Goal: Check status: Check status

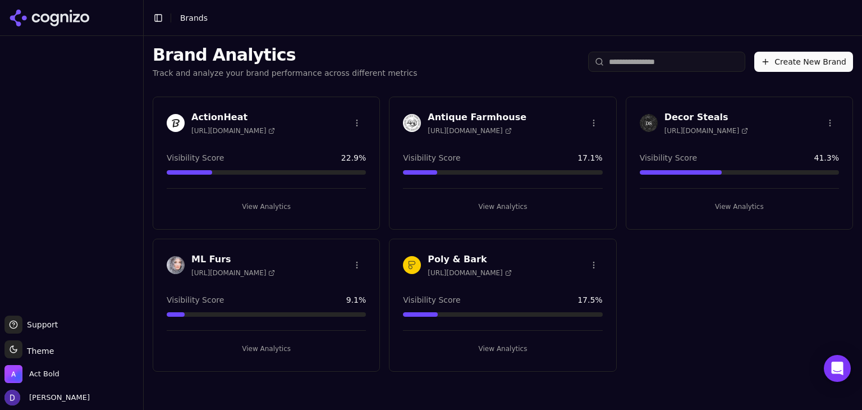
click at [212, 261] on h3 "ML Furs" at bounding box center [233, 259] width 84 height 13
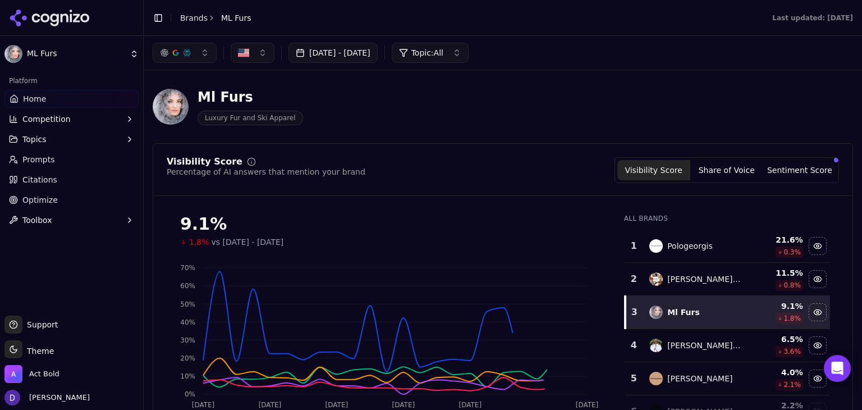
click at [328, 54] on button "[DATE] - [DATE]" at bounding box center [333, 53] width 89 height 20
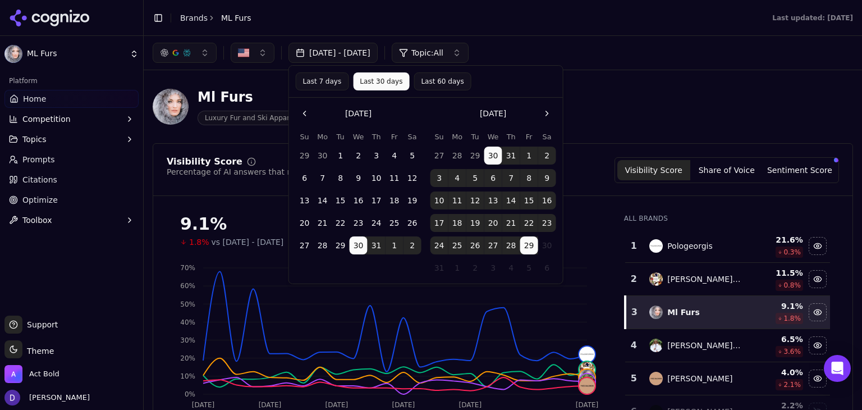
click at [308, 81] on button "Last 7 days" at bounding box center [322, 81] width 53 height 18
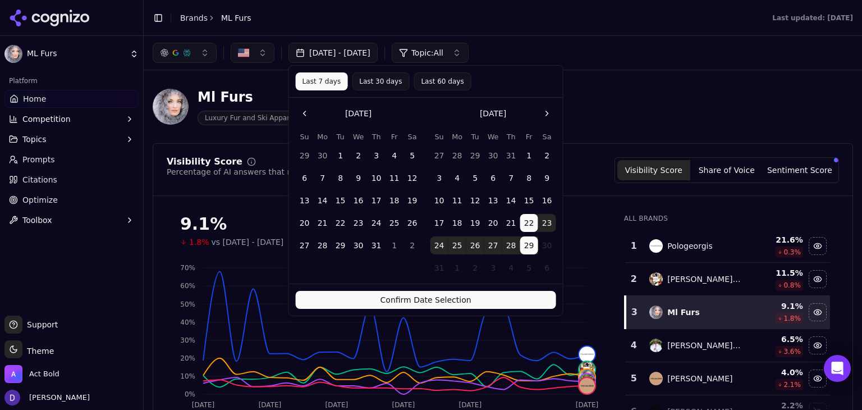
click at [409, 302] on button "Confirm Date Selection" at bounding box center [426, 300] width 261 height 18
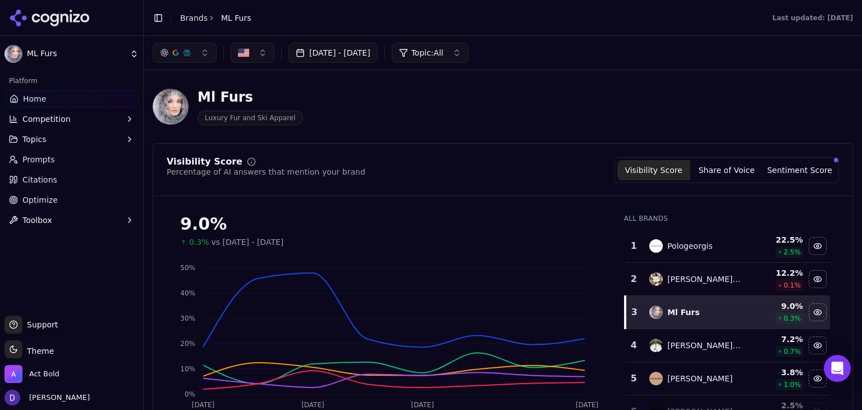
click at [184, 14] on link "Brands" at bounding box center [194, 17] width 28 height 9
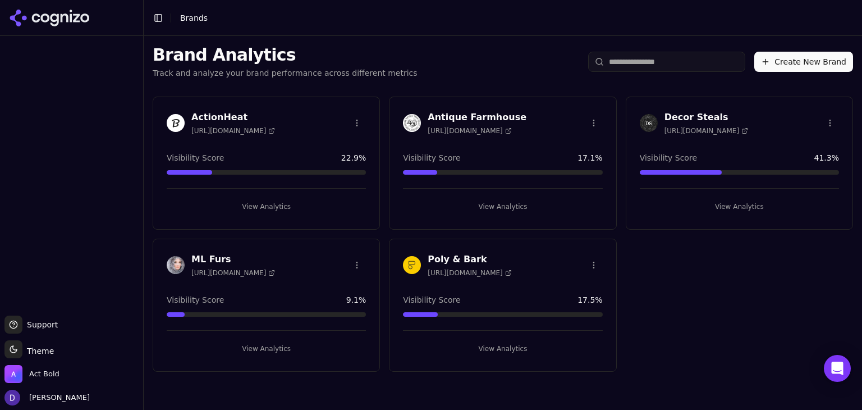
click at [206, 118] on h3 "ActionHeat" at bounding box center [233, 117] width 84 height 13
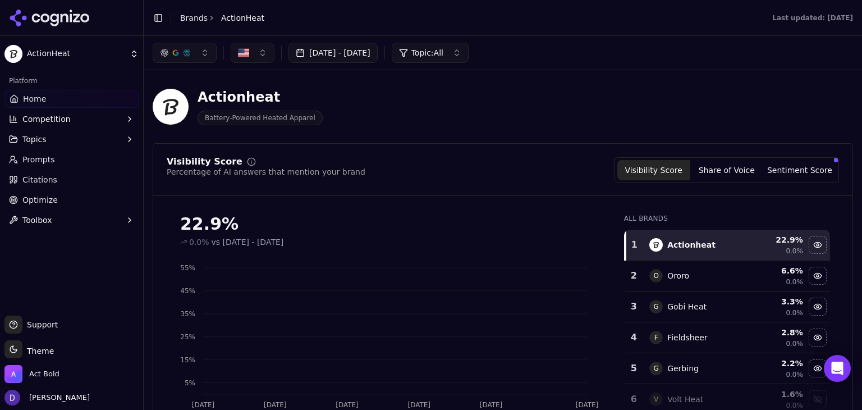
click at [321, 53] on button "[DATE] - [DATE]" at bounding box center [333, 53] width 89 height 20
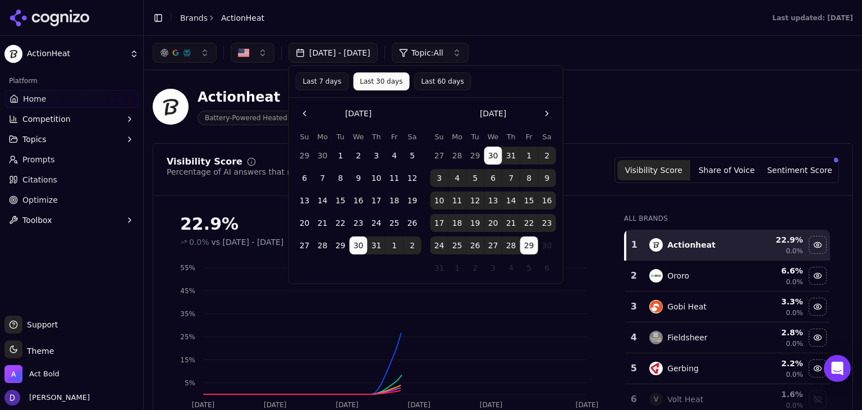
click at [317, 75] on button "Last 7 days" at bounding box center [322, 81] width 53 height 18
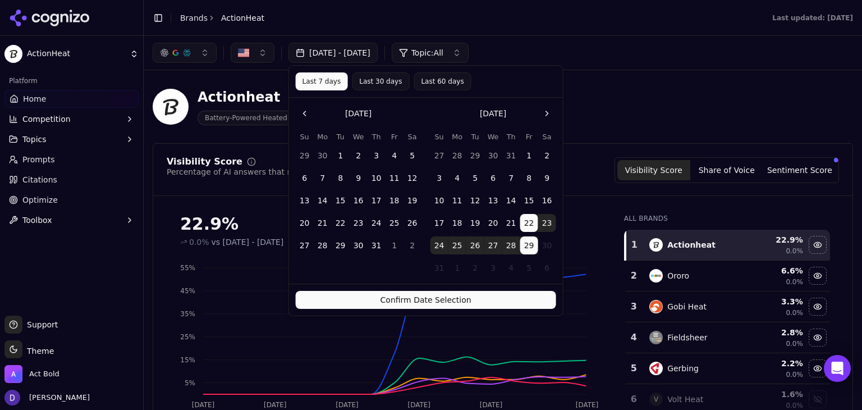
click at [410, 301] on button "Confirm Date Selection" at bounding box center [426, 300] width 261 height 18
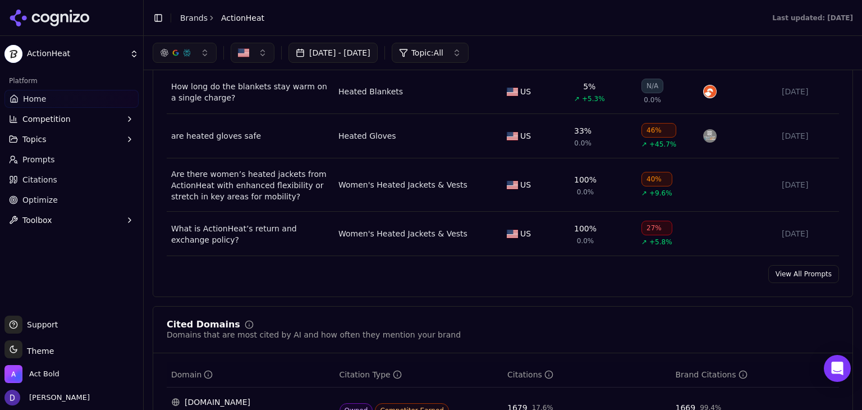
scroll to position [898, 0]
